Goal: Task Accomplishment & Management: Manage account settings

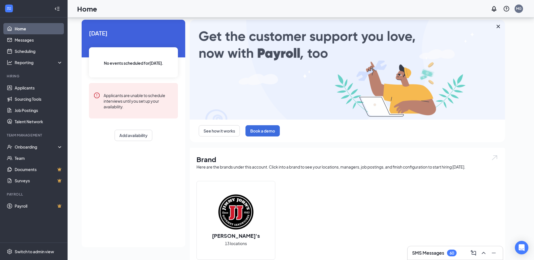
scroll to position [28, 0]
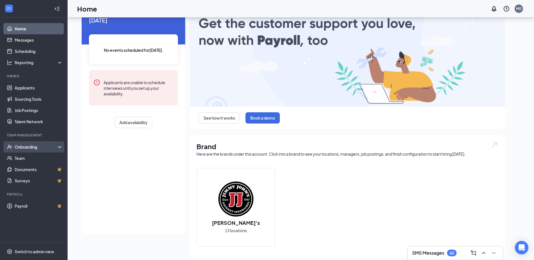
click at [29, 147] on div "Onboarding" at bounding box center [36, 147] width 43 height 6
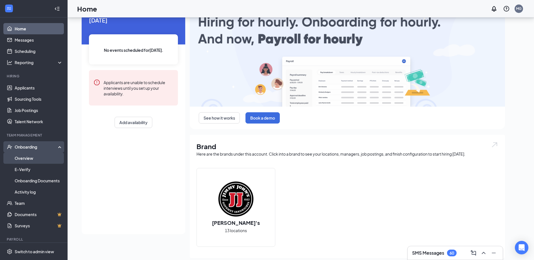
click at [27, 158] on link "Overview" at bounding box center [39, 158] width 48 height 11
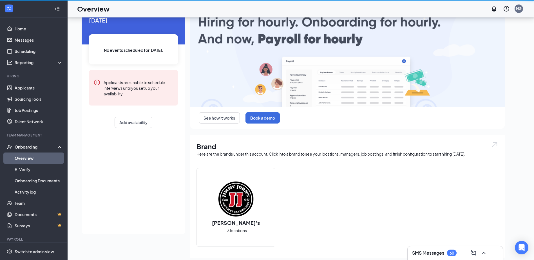
scroll to position [25, 0]
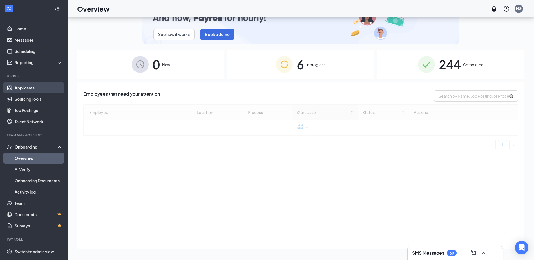
click at [26, 91] on link "Applicants" at bounding box center [39, 87] width 48 height 11
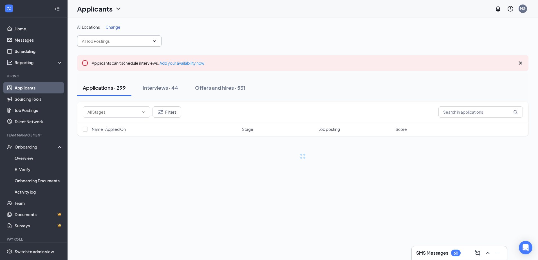
click at [95, 42] on input "text" at bounding box center [116, 41] width 68 height 6
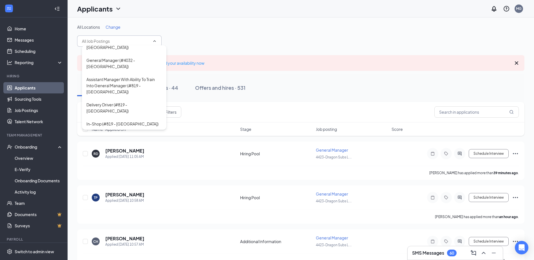
scroll to position [900, 0]
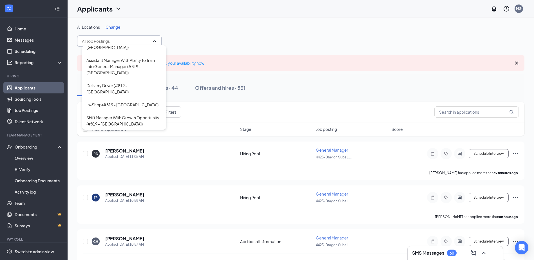
type input "General Manager (4423-Dragon Subs LLC)"
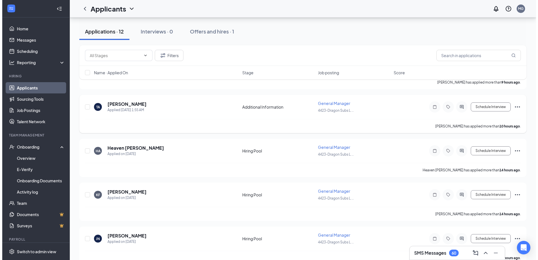
scroll to position [415, 0]
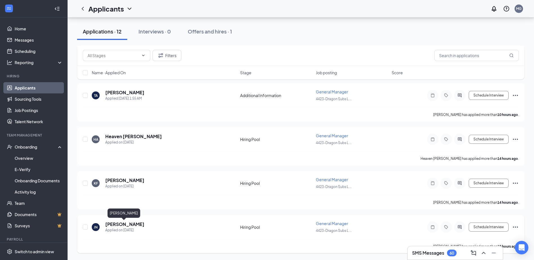
click at [121, 225] on h5 "[PERSON_NAME]" at bounding box center [124, 224] width 39 height 6
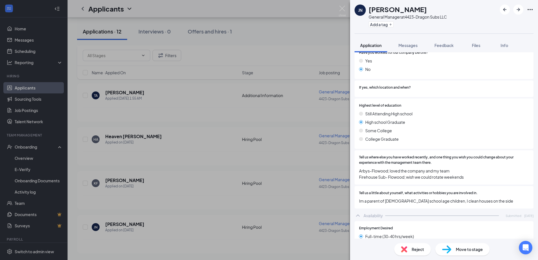
scroll to position [245, 0]
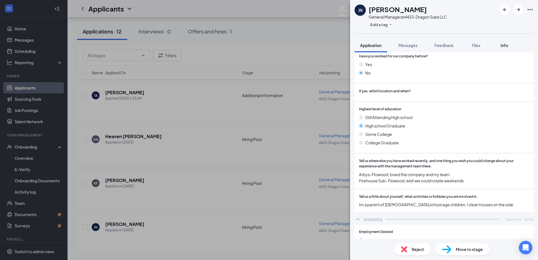
click at [507, 46] on span "Info" at bounding box center [505, 45] width 8 height 5
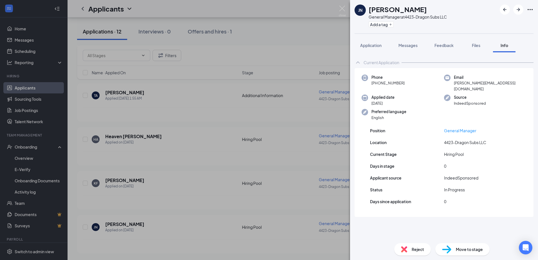
click at [337, 33] on div "[PERSON_NAME] [PERSON_NAME] General Manager at 4423-Dragon Subs LLC Add a tag A…" at bounding box center [269, 130] width 538 height 260
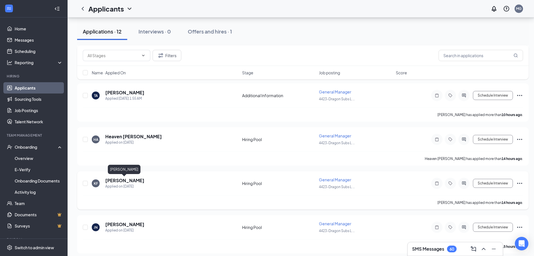
click at [118, 181] on h5 "[PERSON_NAME]" at bounding box center [124, 180] width 39 height 6
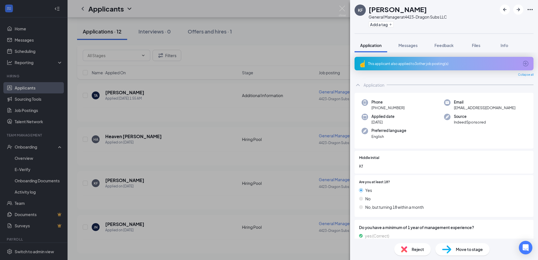
click at [405, 62] on div "This applicant also applied to 3 other job posting(s)" at bounding box center [443, 63] width 151 height 5
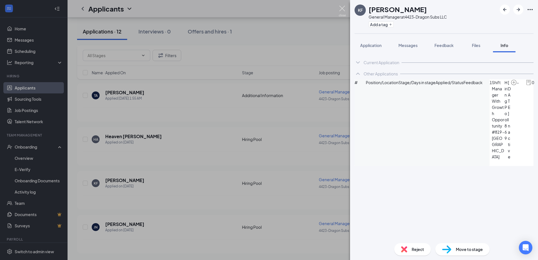
click at [342, 9] on img at bounding box center [342, 11] width 7 height 11
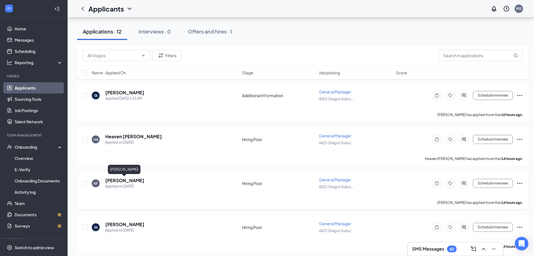
click at [130, 181] on h5 "[PERSON_NAME]" at bounding box center [124, 180] width 39 height 6
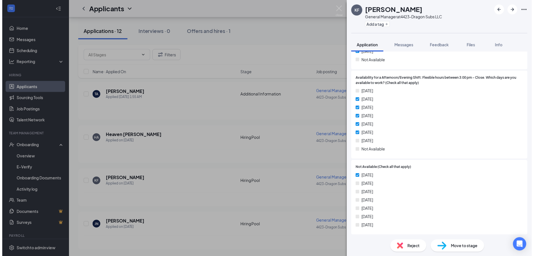
scroll to position [704, 0]
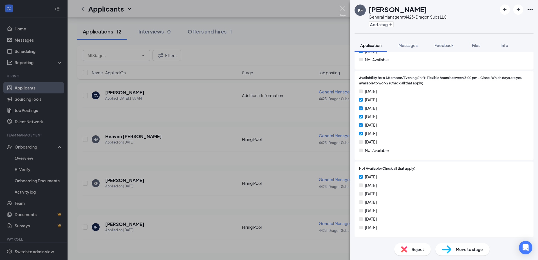
click at [341, 11] on img at bounding box center [342, 11] width 7 height 11
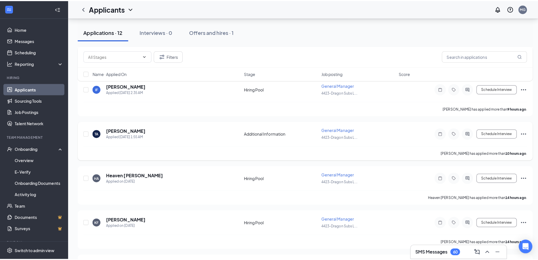
scroll to position [391, 0]
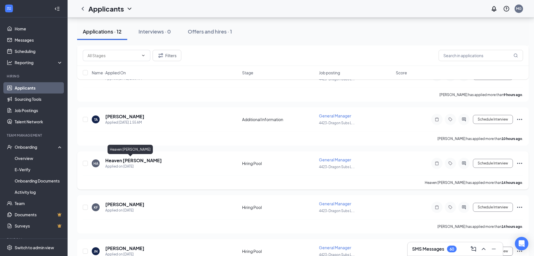
click at [119, 161] on h5 "Heaven [PERSON_NAME]" at bounding box center [133, 160] width 57 height 6
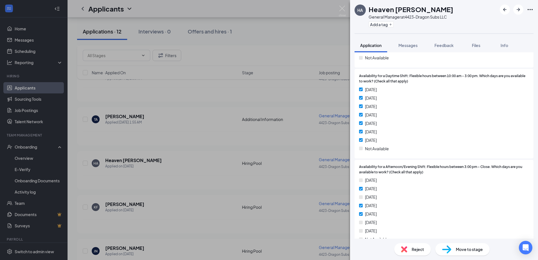
scroll to position [618, 0]
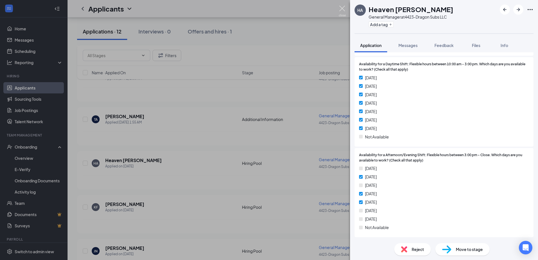
click at [339, 10] on img at bounding box center [342, 11] width 7 height 11
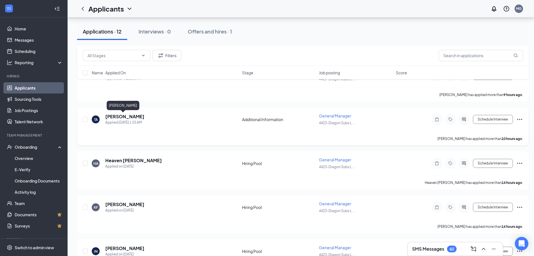
click at [119, 118] on h5 "[PERSON_NAME]" at bounding box center [124, 116] width 39 height 6
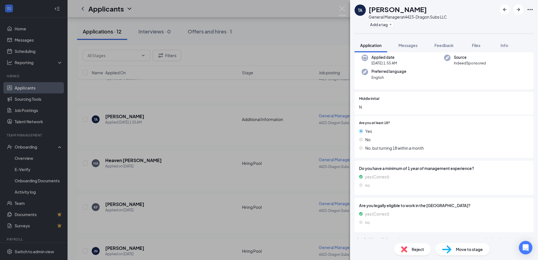
scroll to position [50, 0]
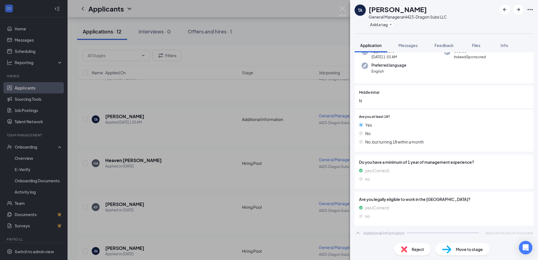
click at [374, 232] on div "Additional Information" at bounding box center [384, 233] width 41 height 6
click at [374, 233] on div "Additional Information" at bounding box center [384, 233] width 41 height 6
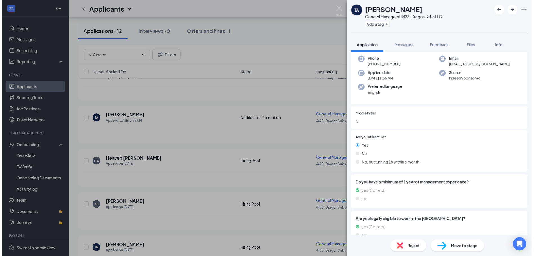
scroll to position [0, 0]
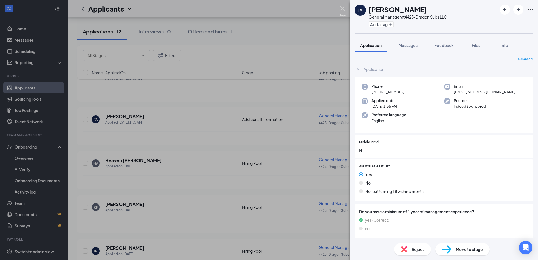
click at [346, 8] on img at bounding box center [342, 11] width 7 height 11
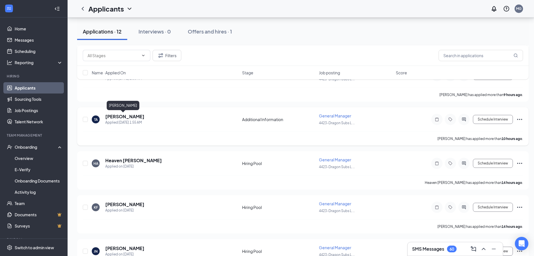
click at [119, 117] on h5 "[PERSON_NAME]" at bounding box center [124, 116] width 39 height 6
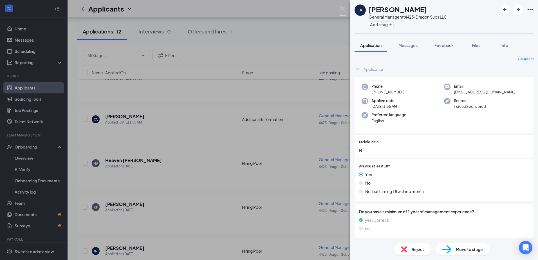
click at [341, 6] on img at bounding box center [342, 11] width 7 height 11
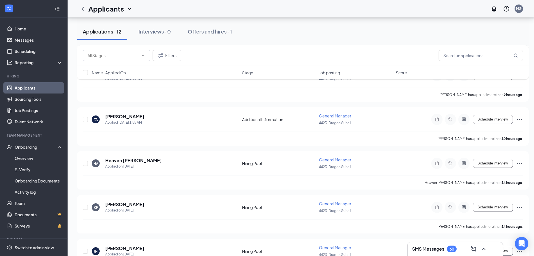
click at [324, 10] on div "Applicants MG" at bounding box center [301, 8] width 466 height 17
